Goal: Task Accomplishment & Management: Manage account settings

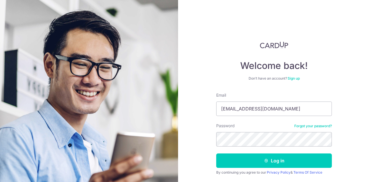
click at [216, 154] on button "Log in" at bounding box center [274, 161] width 116 height 14
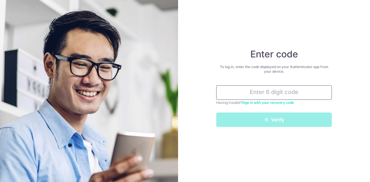
click at [258, 87] on input "text" at bounding box center [274, 93] width 116 height 14
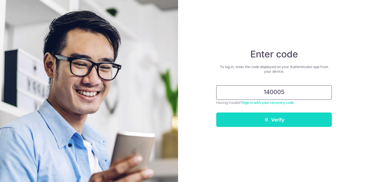
type input "140005"
click at [262, 113] on button "Verify" at bounding box center [274, 120] width 116 height 14
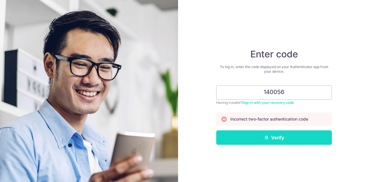
type input "140056"
click at [264, 140] on button "Verify" at bounding box center [274, 138] width 116 height 14
type input "738316"
click at [265, 136] on icon "submit" at bounding box center [266, 138] width 5 height 5
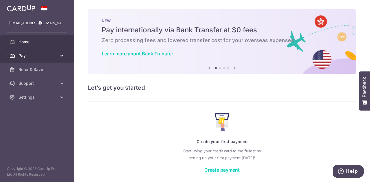
click at [54, 52] on link "Pay" at bounding box center [37, 56] width 74 height 14
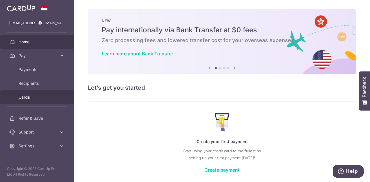
click at [46, 96] on span "Cards" at bounding box center [37, 97] width 38 height 6
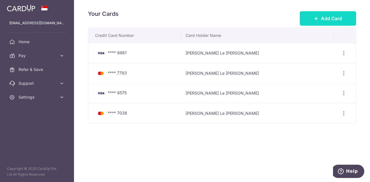
click at [302, 14] on button "Add Card" at bounding box center [328, 18] width 56 height 14
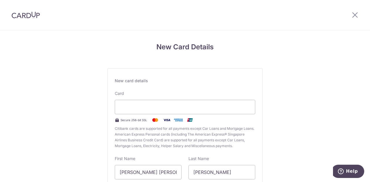
scroll to position [52, 0]
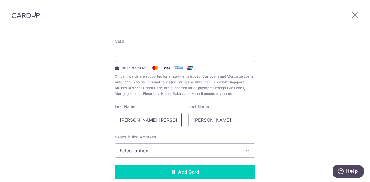
click at [170, 126] on input "[PERSON_NAME] [PERSON_NAME]" at bounding box center [148, 120] width 67 height 14
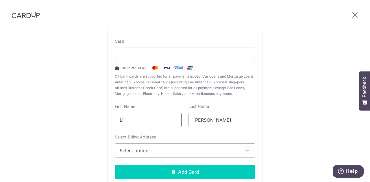
type input "L"
type input "j"
type input "[PERSON_NAME]"
click at [194, 120] on input "[PERSON_NAME]" at bounding box center [221, 120] width 67 height 14
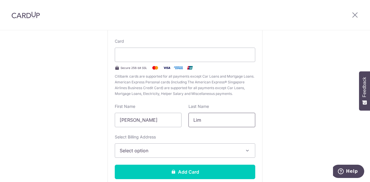
type input "Lim"
click at [188, 147] on button "Select option" at bounding box center [185, 151] width 140 height 14
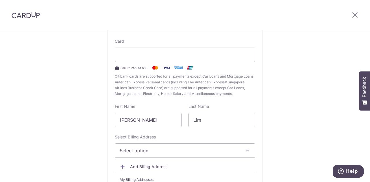
scroll to position [90, 0]
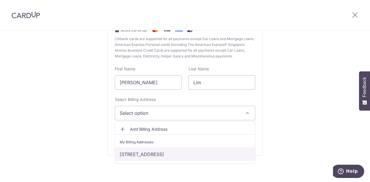
click at [188, 152] on link "[STREET_ADDRESS]" at bounding box center [185, 155] width 140 height 14
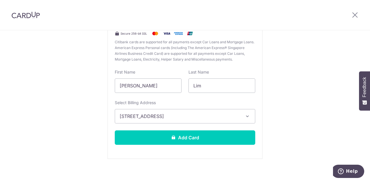
scroll to position [88, 0]
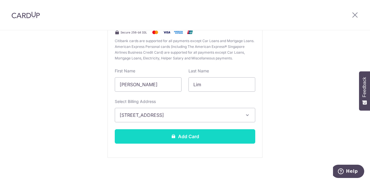
click at [141, 132] on button "Add Card" at bounding box center [185, 136] width 140 height 14
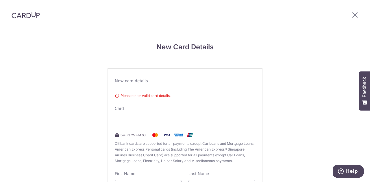
scroll to position [3, 0]
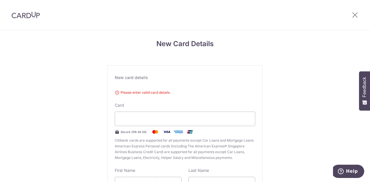
click at [146, 93] on span "Please enter valid card details." at bounding box center [185, 93] width 140 height 6
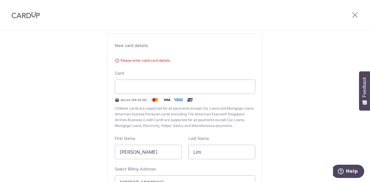
scroll to position [105, 0]
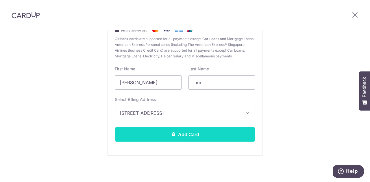
click at [172, 137] on button "Add Card" at bounding box center [185, 134] width 140 height 14
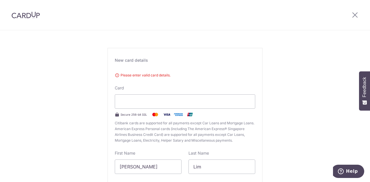
scroll to position [0, 0]
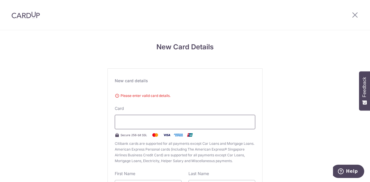
click at [252, 120] on div at bounding box center [185, 122] width 140 height 14
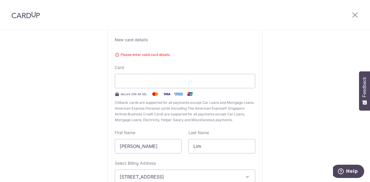
scroll to position [41, 0]
